Goal: Find specific page/section: Find specific page/section

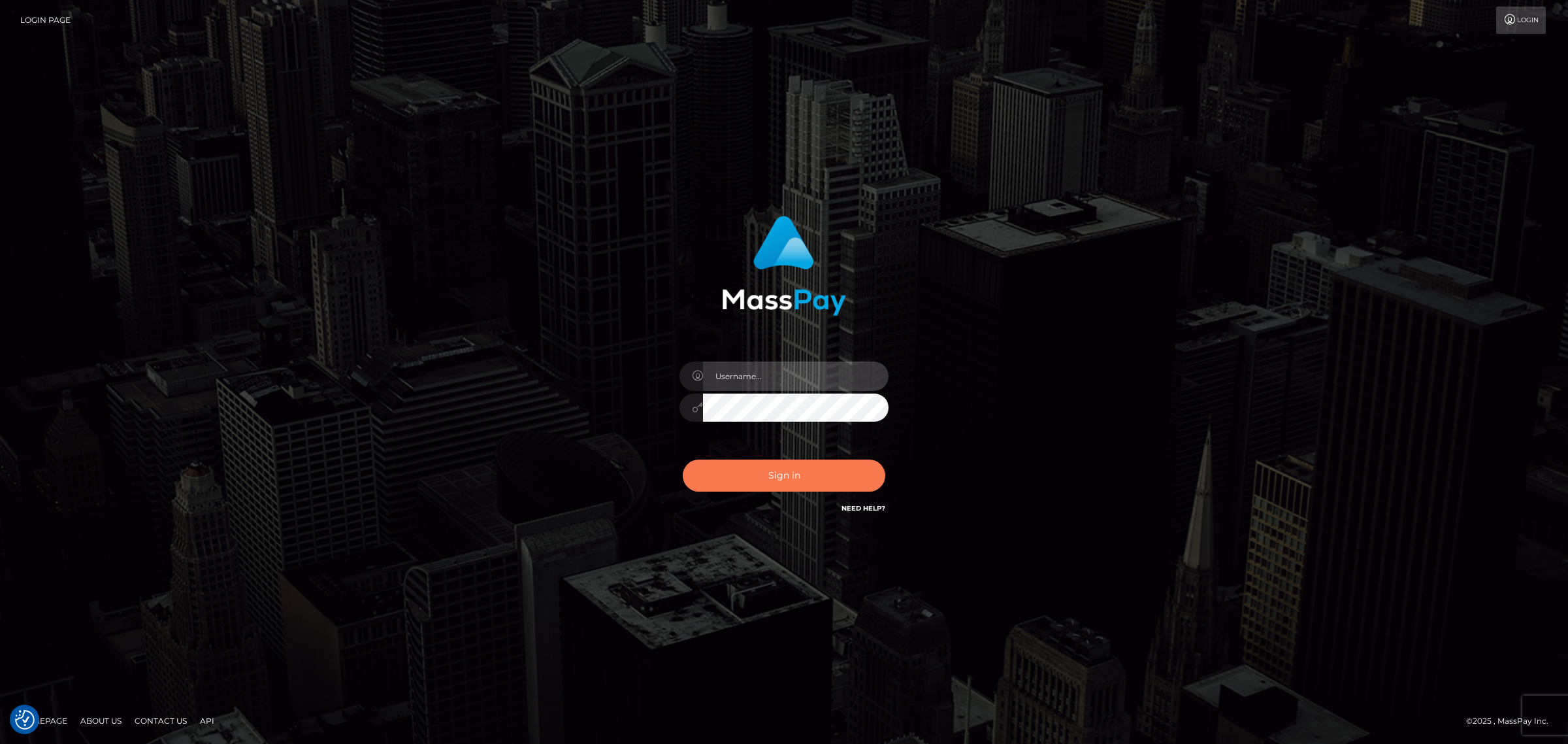
type input "Angelo.Xcite"
click at [755, 476] on button "Sign in" at bounding box center [784, 475] width 203 height 32
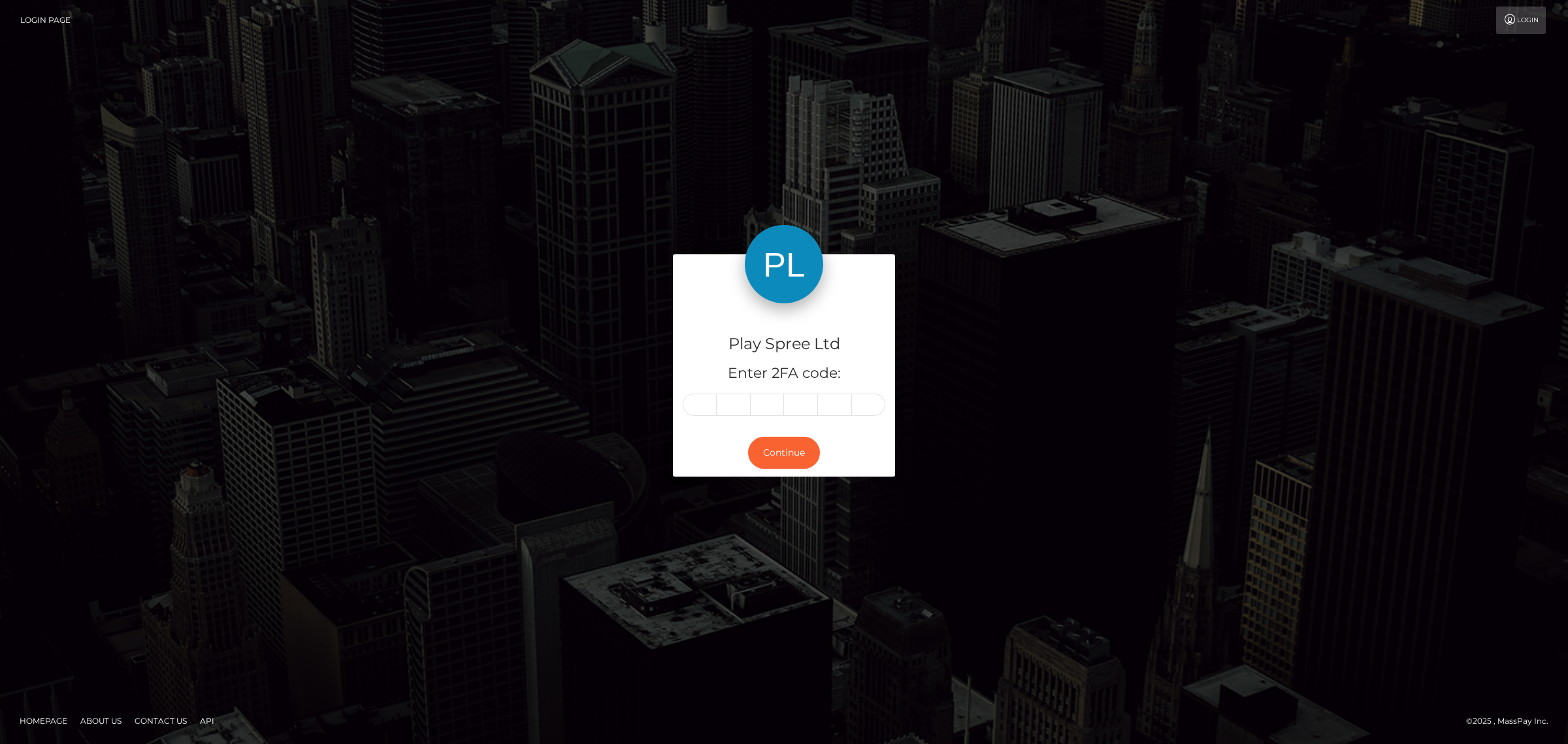
click at [703, 403] on input "text" at bounding box center [700, 404] width 34 height 22
type input "3"
type input "5"
type input "7"
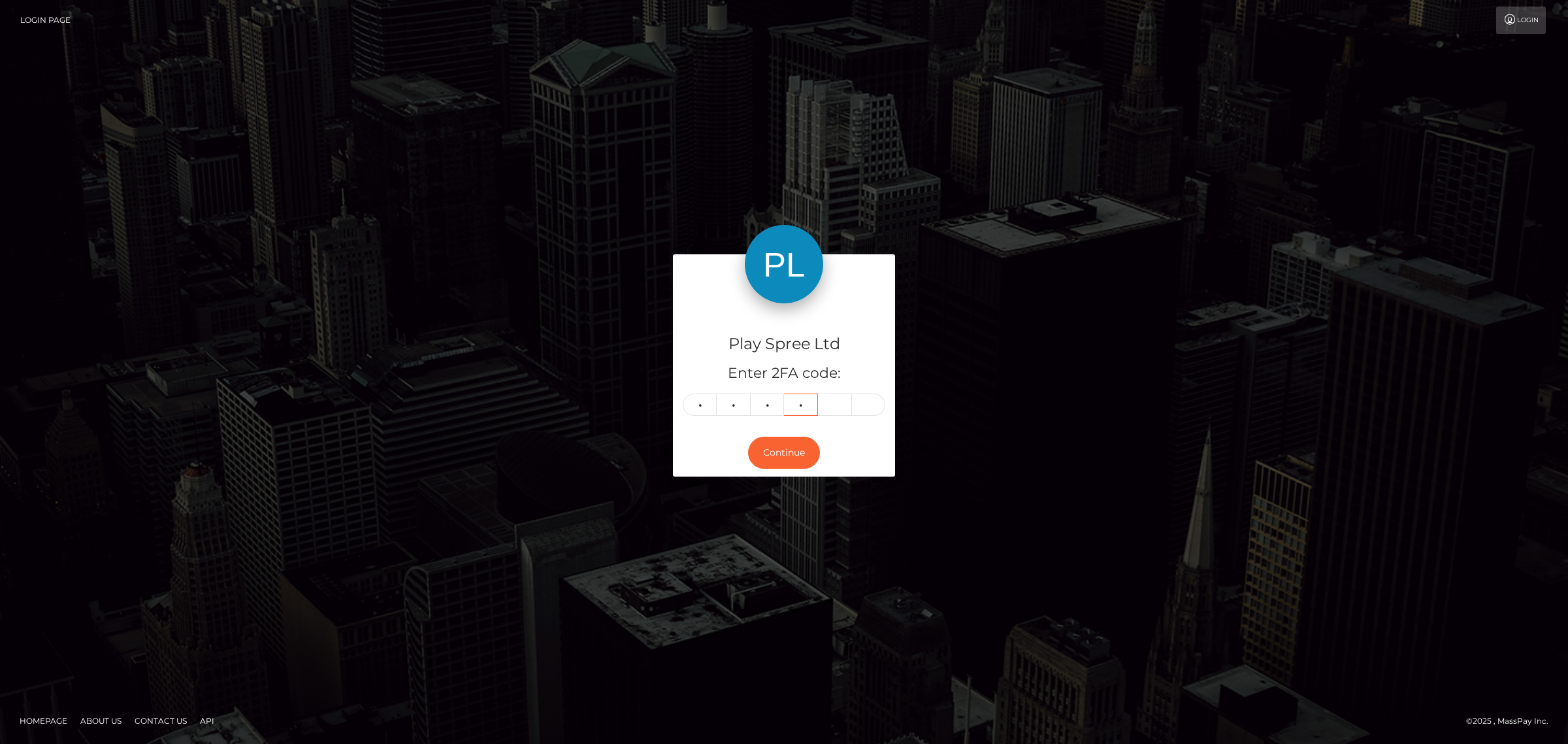
type input "9"
type input "7"
type input "5"
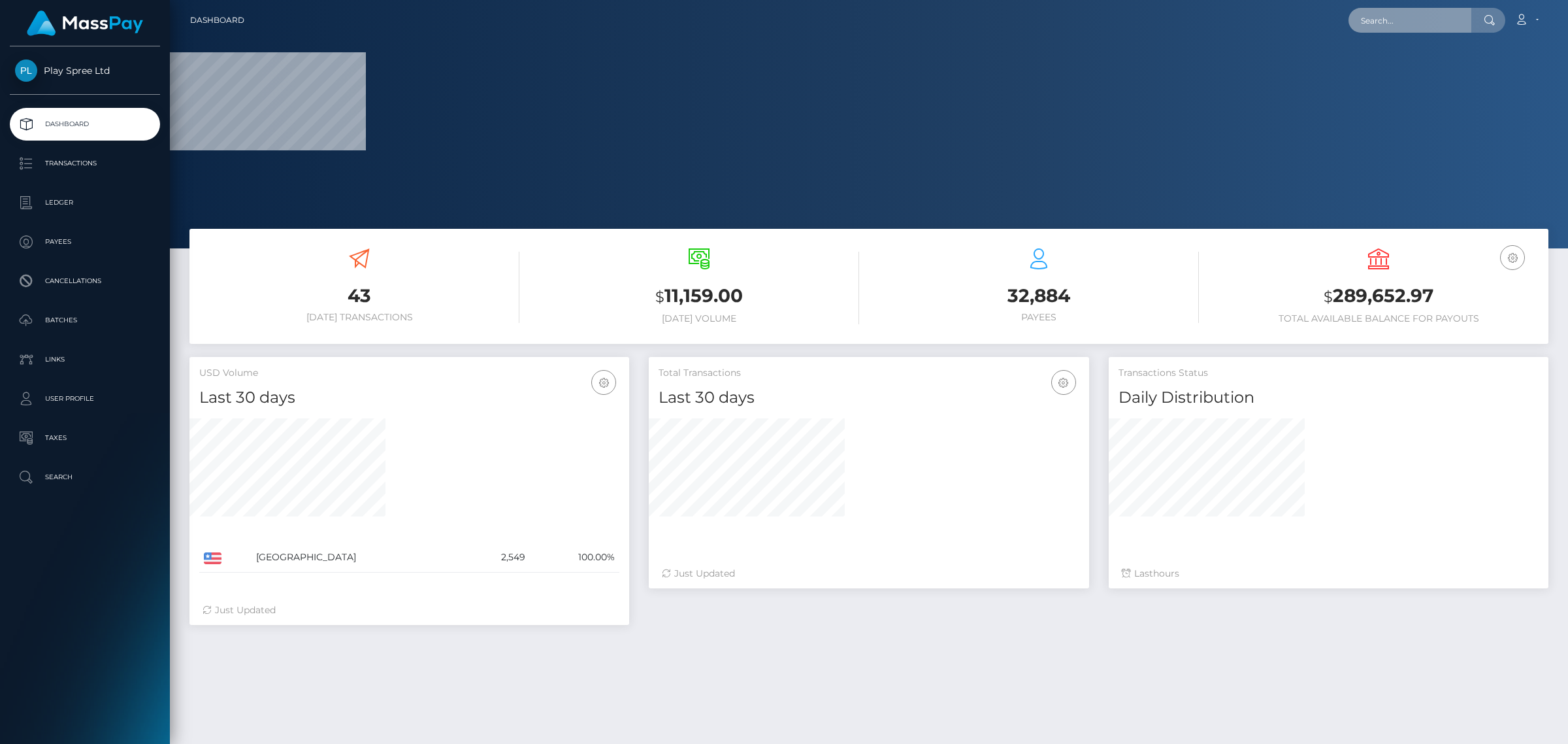
click at [1414, 14] on input "text" at bounding box center [1409, 20] width 123 height 25
paste input "331526"
type input "331526"
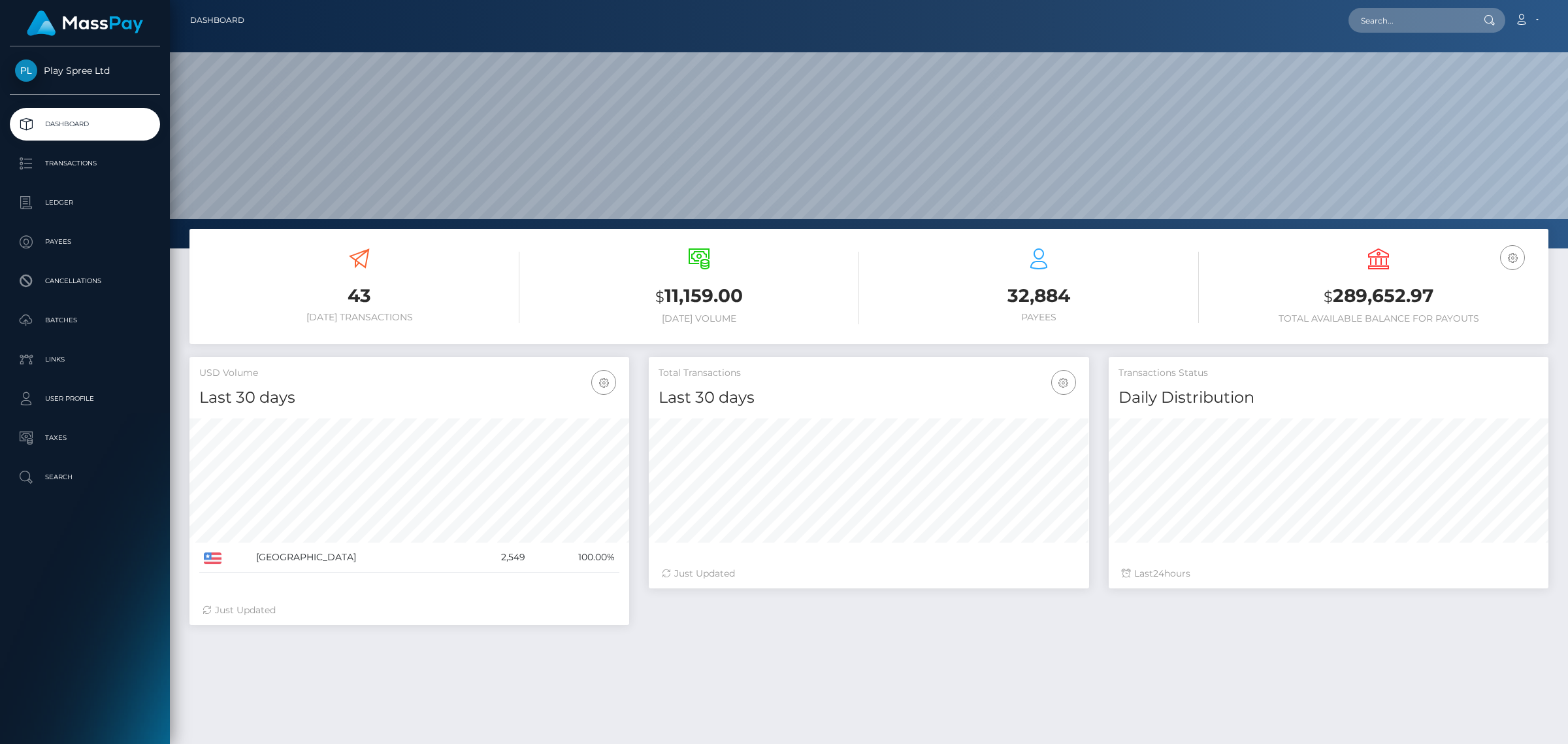
scroll to position [231, 439]
drag, startPoint x: 0, startPoint y: 0, endPoint x: 1411, endPoint y: 21, distance: 1411.2
click at [1411, 21] on input "text" at bounding box center [1409, 20] width 123 height 25
paste input "331526"
click at [1409, 11] on input "331526" at bounding box center [1409, 20] width 123 height 25
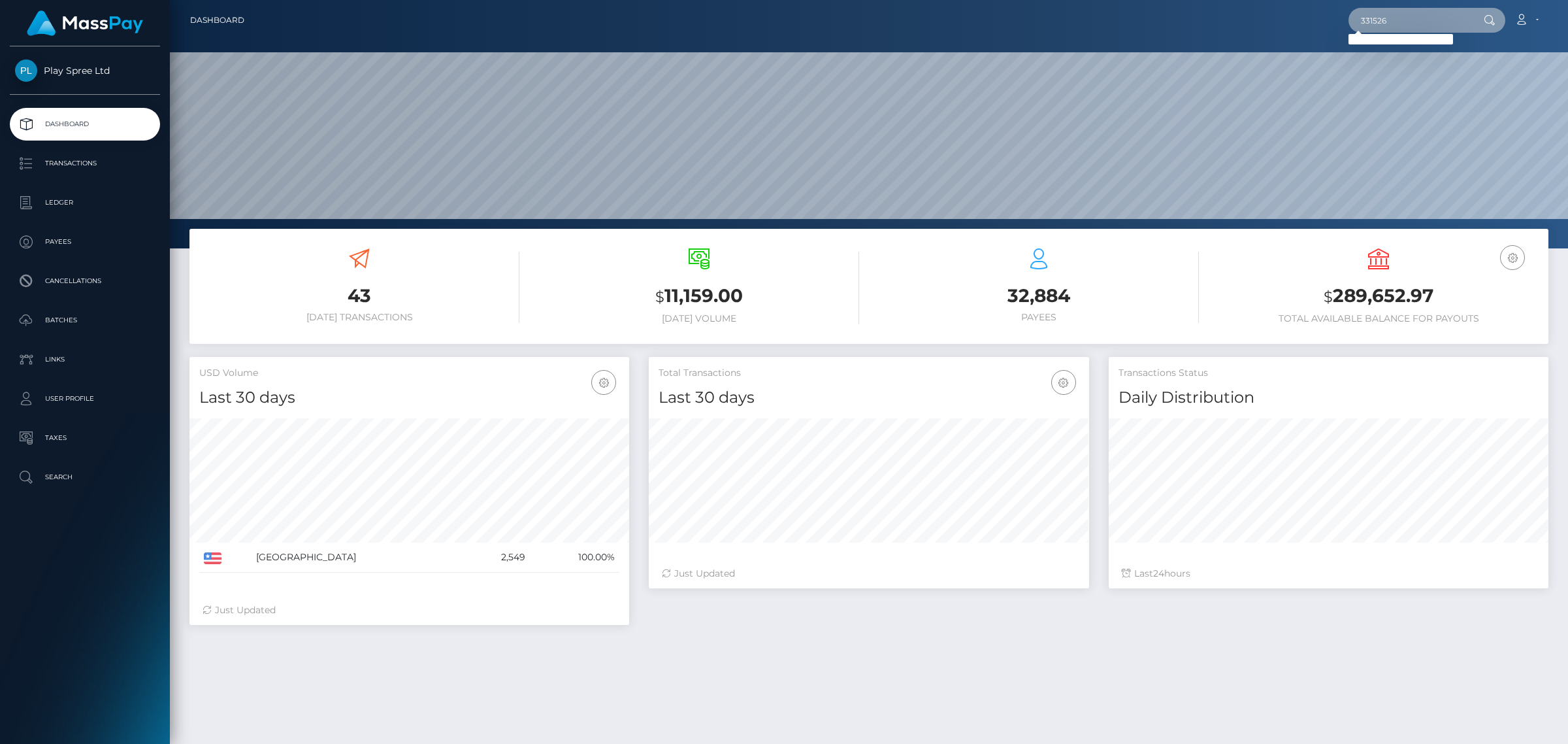
click at [1409, 11] on input "331526" at bounding box center [1409, 20] width 123 height 25
paste input "664"
type input "331664"
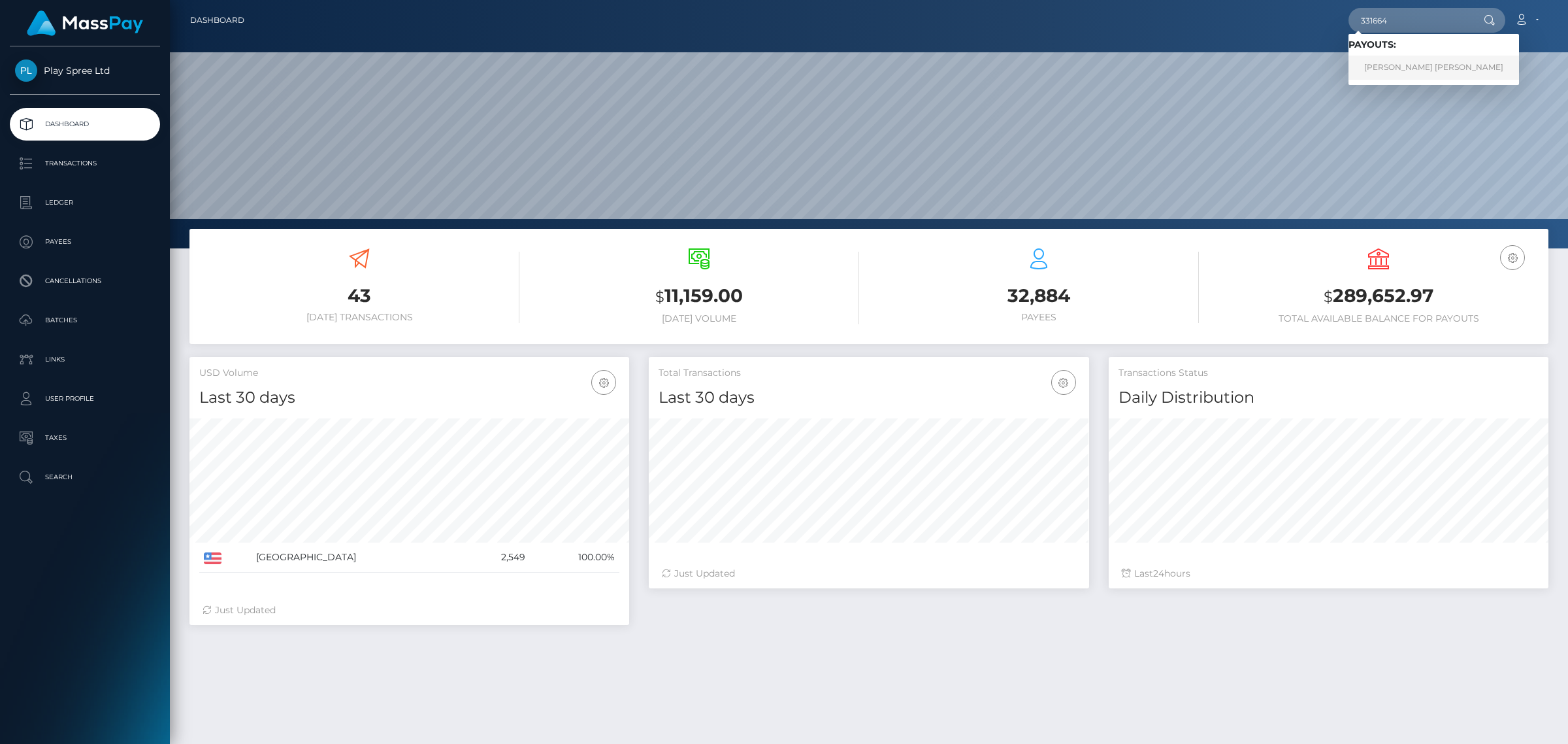
click at [1426, 70] on link "LAUREN JEANNETTE HINNERICHS" at bounding box center [1433, 68] width 171 height 25
